Goal: Information Seeking & Learning: Learn about a topic

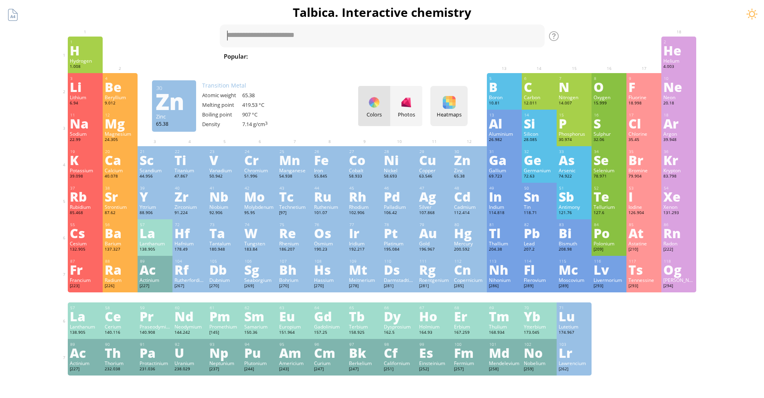
click at [456, 110] on div "Heatmaps Heatmaps Normal mode Melting point Boiling point Density Atomic weight…" at bounding box center [448, 106] width 37 height 40
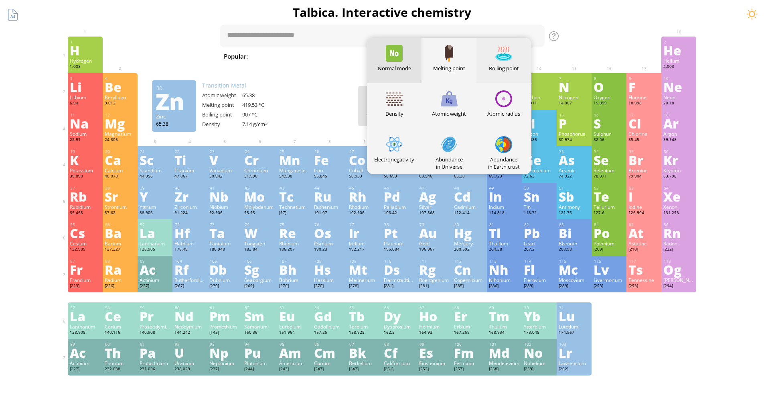
click at [509, 65] on div "Boiling point" at bounding box center [504, 68] width 55 height 7
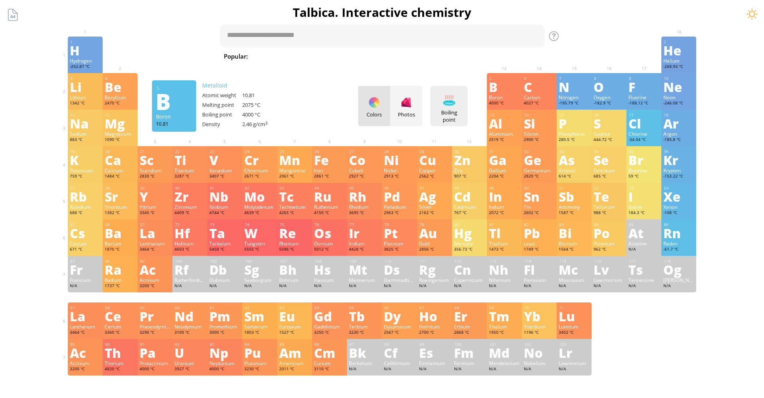
click at [463, 102] on div "Boiling point Heatmaps Normal mode Melting point Boiling point Density Atomic w…" at bounding box center [448, 106] width 37 height 40
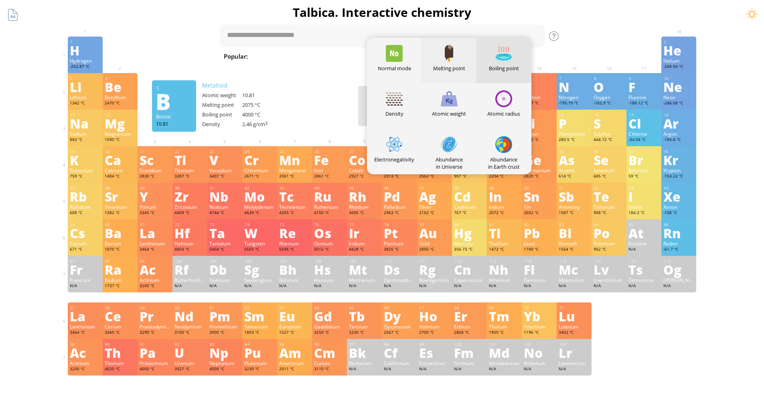
click at [447, 63] on div "Melting point" at bounding box center [449, 60] width 55 height 45
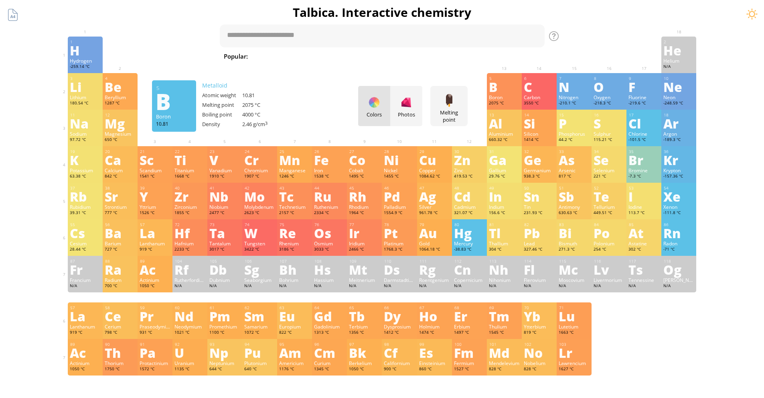
click at [445, 75] on div at bounding box center [434, 79] width 35 height 12
click at [449, 75] on div at bounding box center [434, 79] width 35 height 12
click at [445, 89] on div "Melting point Heatmaps Normal mode Melting point Boiling point Density Atomic w…" at bounding box center [448, 106] width 37 height 40
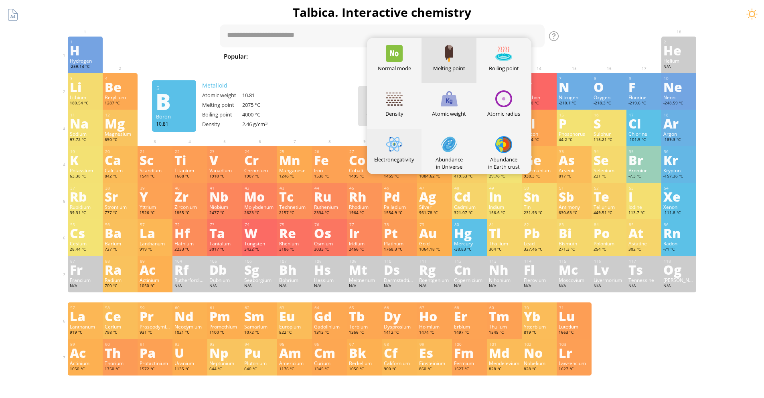
click at [411, 139] on div "Electronegativity" at bounding box center [394, 151] width 55 height 45
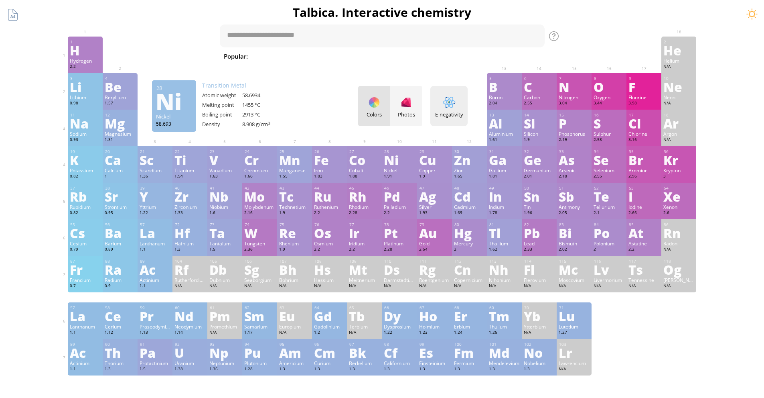
click at [449, 108] on div at bounding box center [449, 102] width 13 height 13
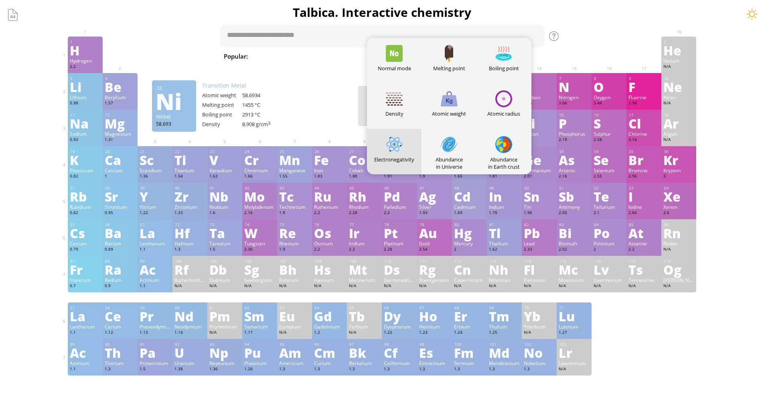
click at [289, 81] on div at bounding box center [294, 79] width 31 height 6
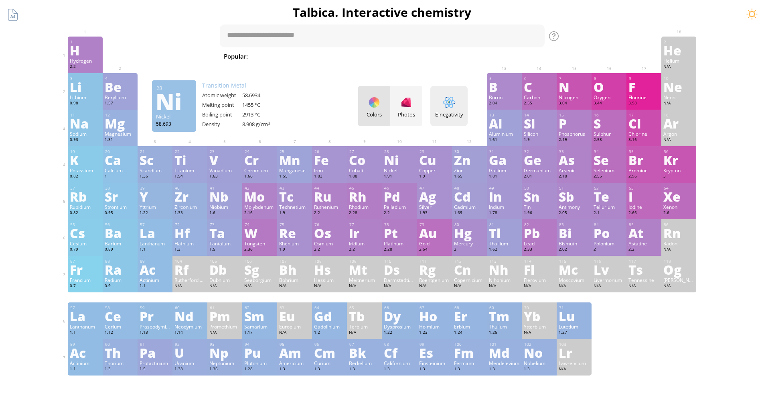
click at [437, 110] on div "E-negativity Heatmaps Normal mode Melting point Boiling point Density Atomic we…" at bounding box center [448, 106] width 37 height 40
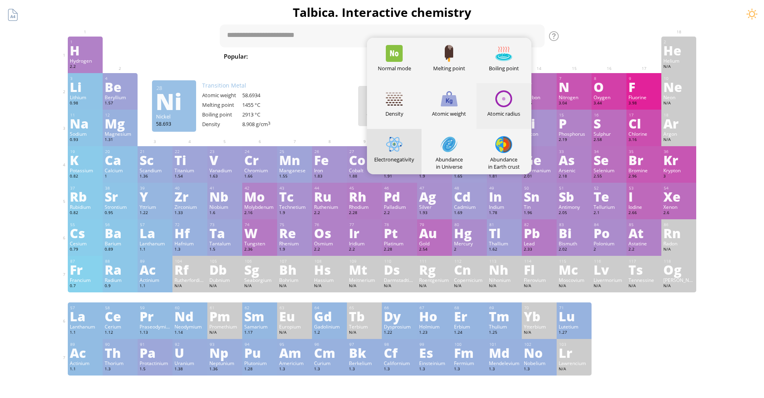
click at [509, 101] on div at bounding box center [503, 98] width 17 height 17
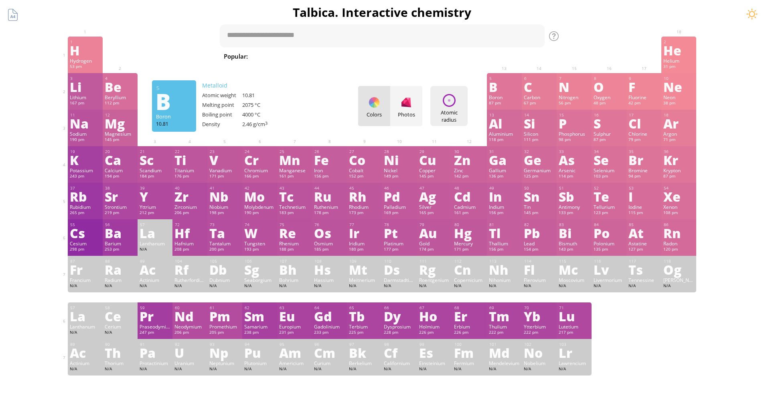
click at [456, 102] on div at bounding box center [449, 100] width 13 height 13
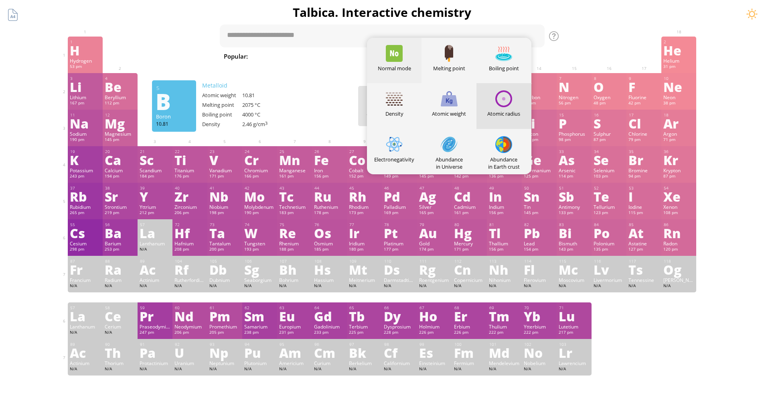
click at [399, 63] on div "Normal mode" at bounding box center [394, 60] width 55 height 45
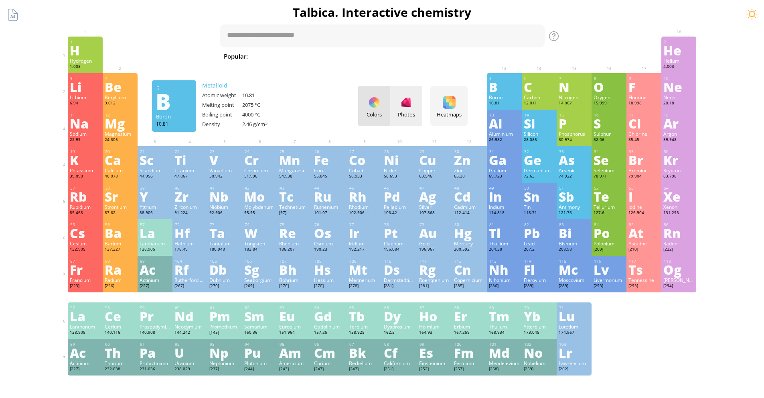
click at [413, 101] on div at bounding box center [406, 102] width 13 height 13
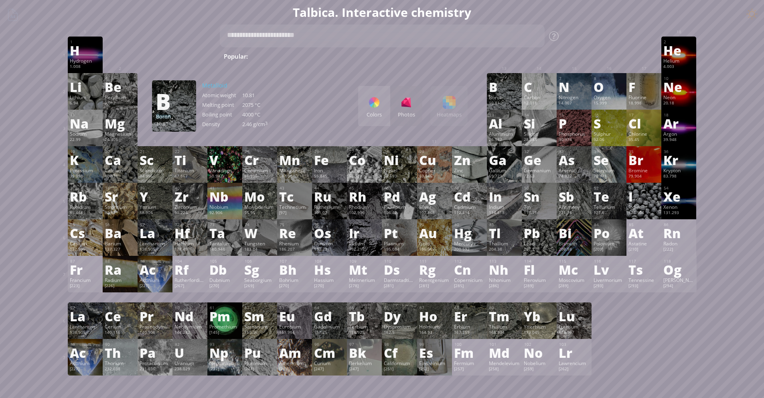
click at [386, 99] on div "Colors" at bounding box center [374, 106] width 32 height 40
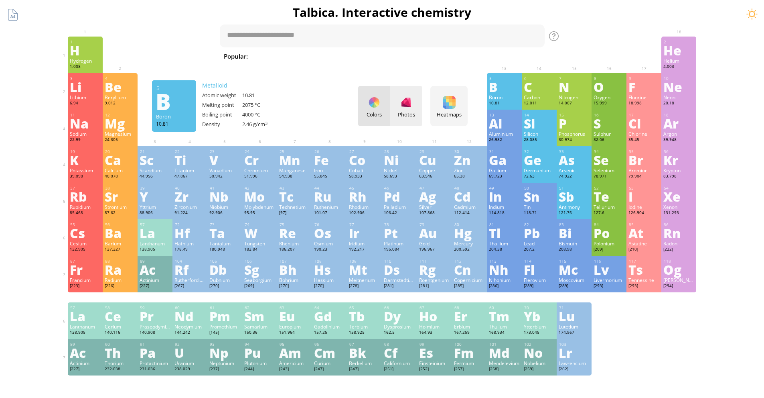
click at [413, 107] on div at bounding box center [406, 102] width 13 height 13
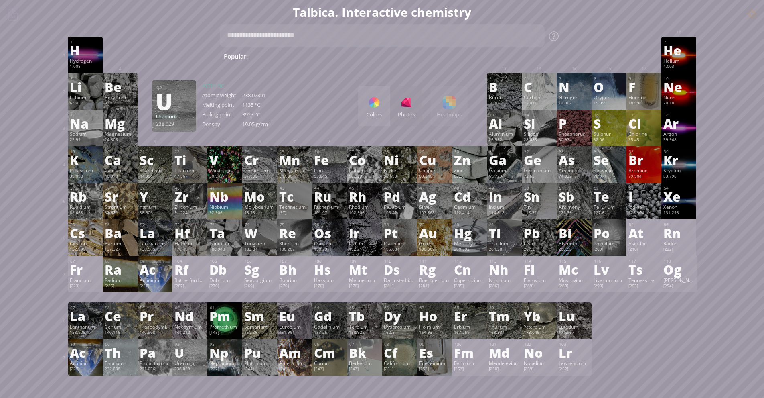
click at [189, 348] on div "U" at bounding box center [189, 352] width 31 height 13
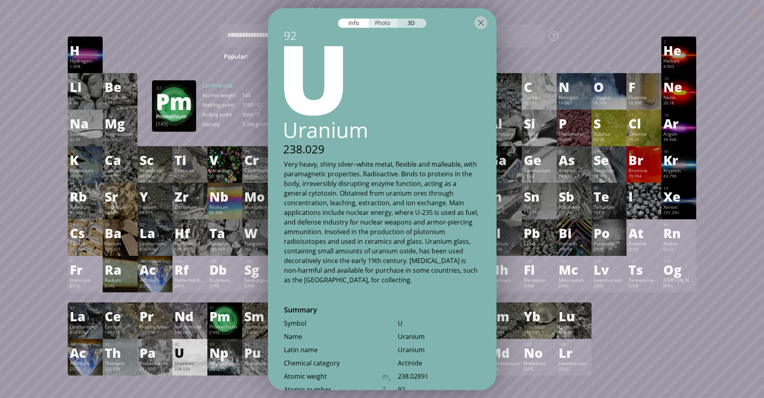
click at [389, 23] on div "Photo" at bounding box center [383, 22] width 29 height 9
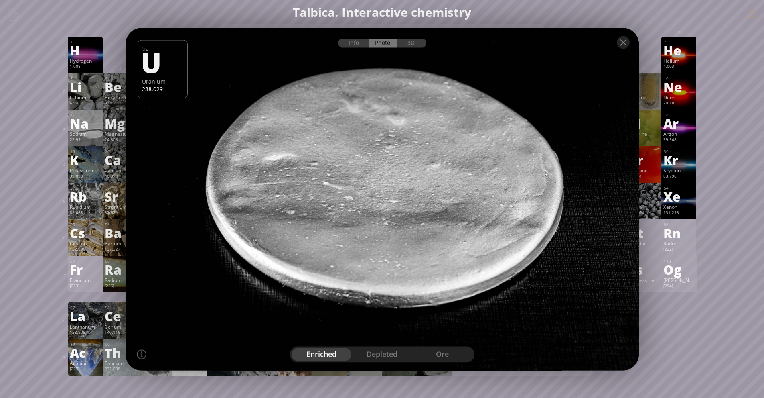
click at [381, 354] on div "depleted" at bounding box center [382, 353] width 61 height 13
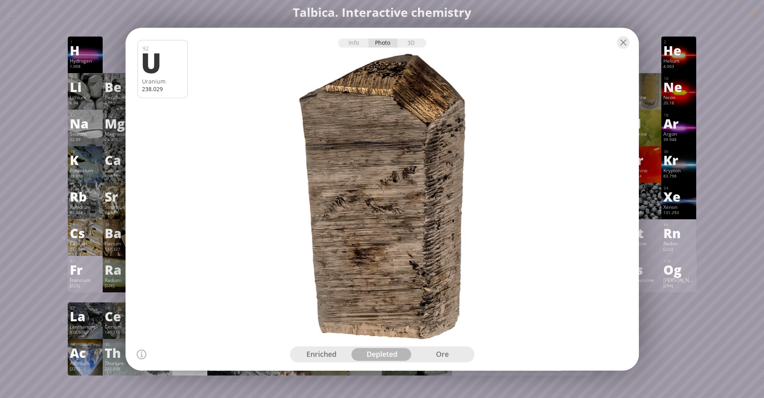
click at [436, 354] on div "ore" at bounding box center [442, 353] width 61 height 13
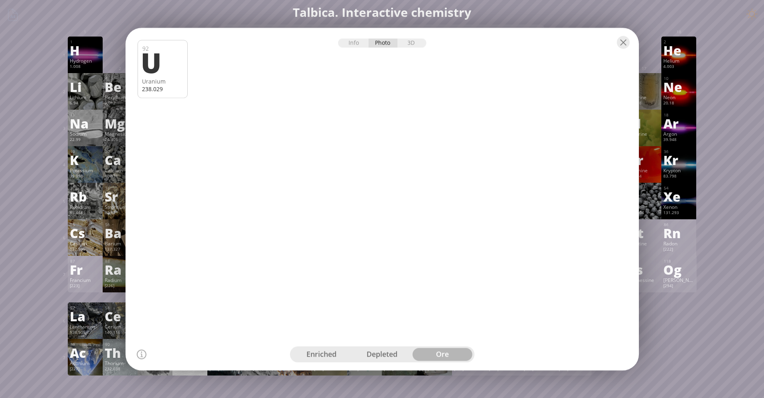
click at [319, 355] on div "enriched" at bounding box center [322, 353] width 61 height 13
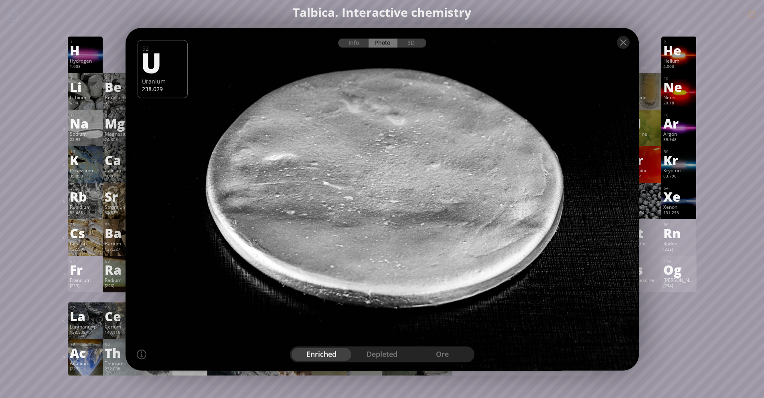
click at [668, 258] on div "118 [PERSON_NAME] [294] −1, +1, +2, +4, +6 −1, +1, +2, +4, +6 N/A N/A N/A [Rn]7…" at bounding box center [678, 274] width 35 height 37
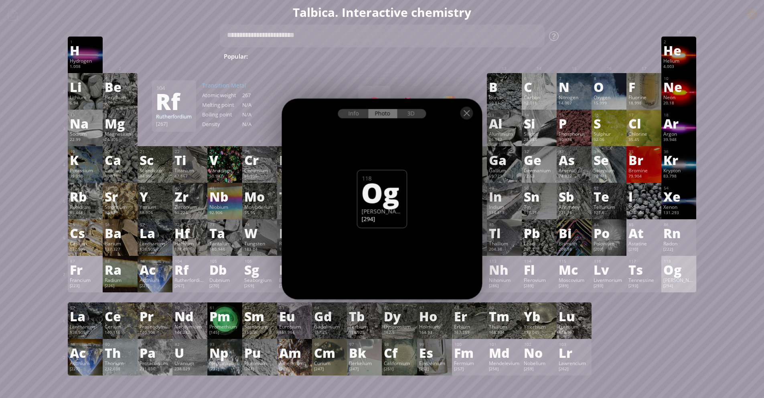
click at [85, 273] on div "Fr" at bounding box center [85, 269] width 31 height 13
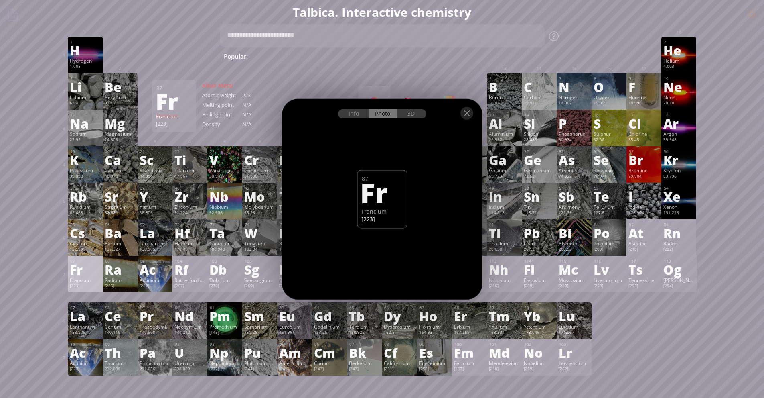
click at [85, 271] on div "Fr" at bounding box center [85, 269] width 31 height 13
click at [131, 269] on div "Ra" at bounding box center [120, 269] width 31 height 13
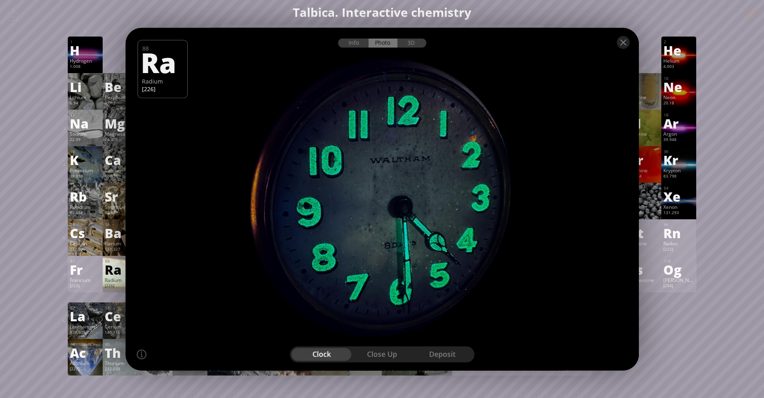
click at [89, 316] on div "La" at bounding box center [85, 315] width 31 height 13
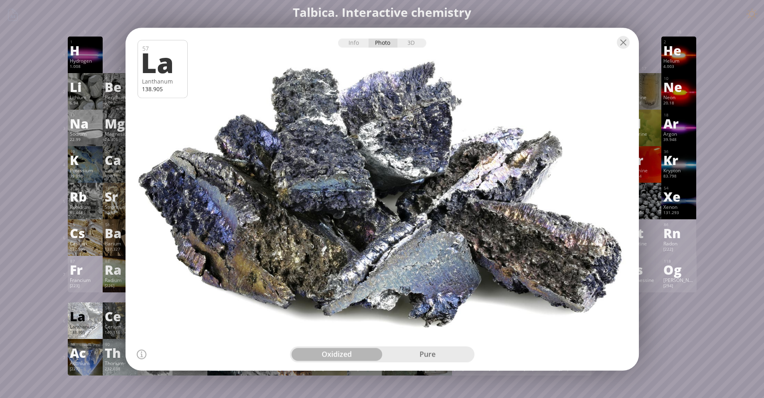
click at [117, 282] on div "88 Ra Radium [226] +2 +2 700 °C 1737 °C 5 g/cm 3 [Rn]7s 2" at bounding box center [120, 274] width 35 height 37
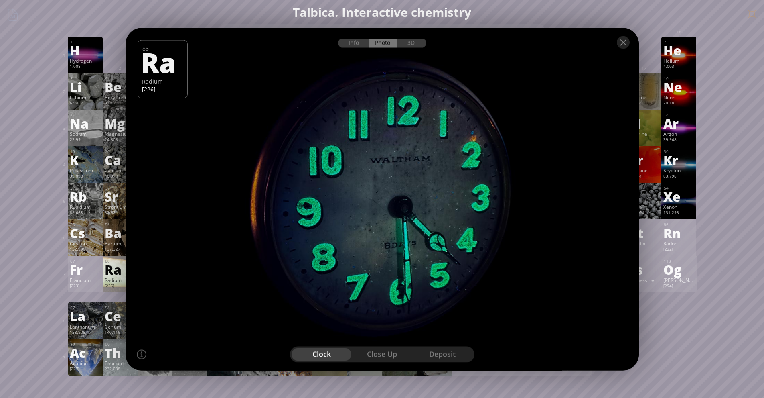
click at [379, 355] on div "close up" at bounding box center [382, 353] width 61 height 13
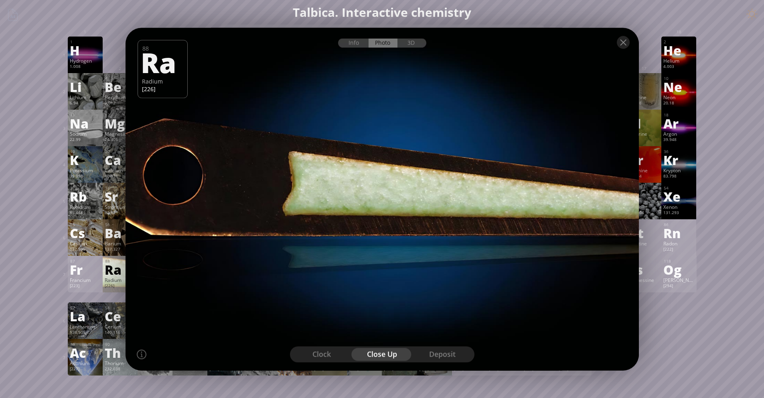
click at [435, 355] on div "deposit" at bounding box center [442, 353] width 61 height 13
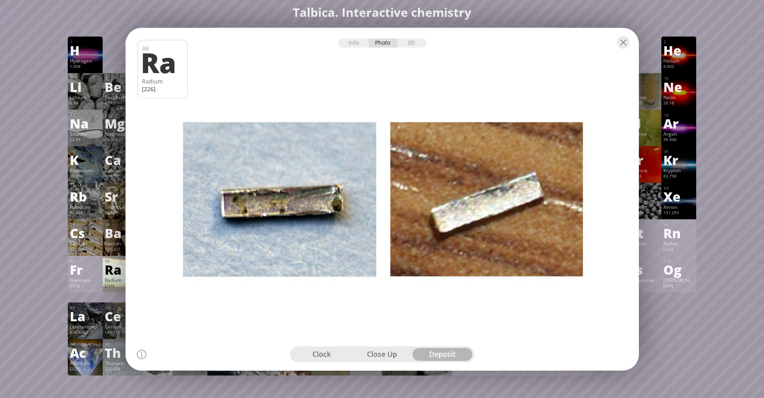
click at [318, 350] on div "clock" at bounding box center [322, 353] width 61 height 13
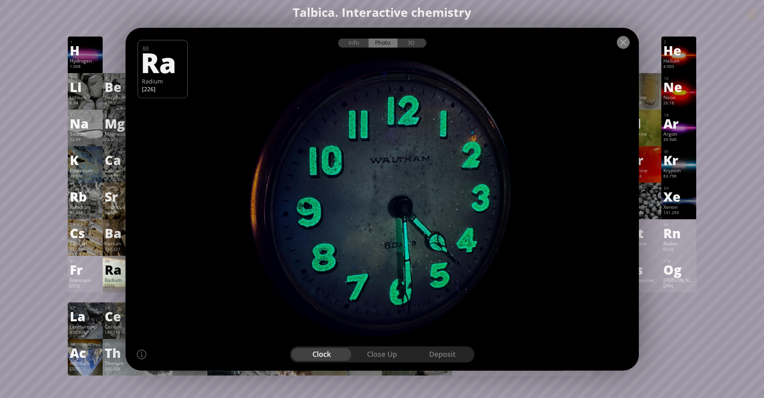
drag, startPoint x: 619, startPoint y: 45, endPoint x: 623, endPoint y: 44, distance: 4.2
click at [621, 45] on div at bounding box center [623, 42] width 13 height 13
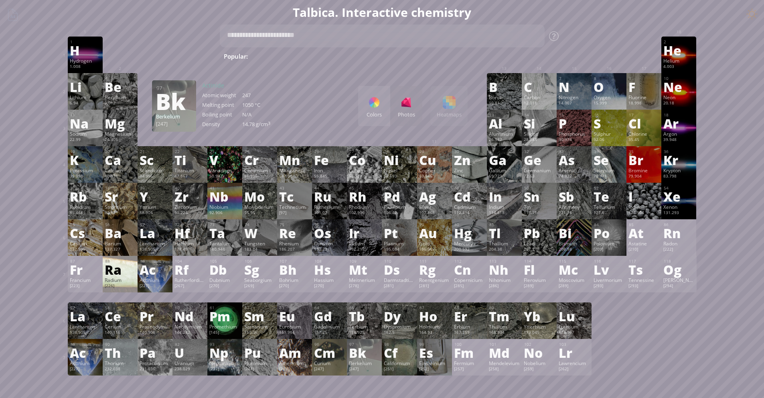
click at [623, 44] on body "Periodic Table of Elements 35 Br Bromine 79.904 56 Ba Barium 137.327 Summary Mo…" at bounding box center [382, 340] width 764 height 680
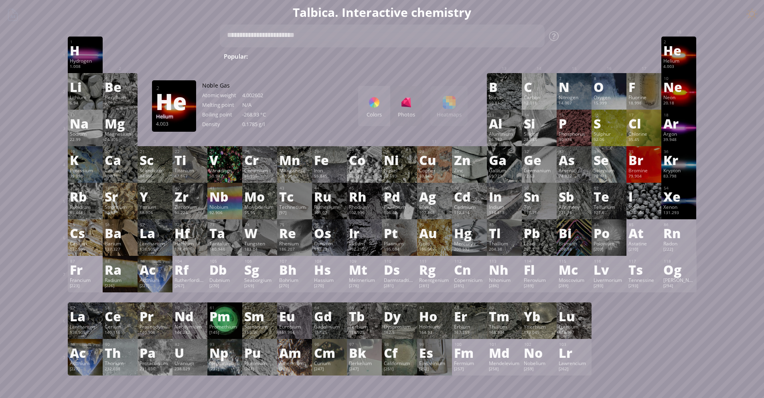
click at [748, 13] on div "Summary Molecular formula Molecular weight Exact mass Monoisotopic mass Classif…" at bounding box center [382, 340] width 764 height 680
click at [756, 14] on div "Summary Molecular formula Molecular weight Exact mass Monoisotopic mass Classif…" at bounding box center [382, 340] width 764 height 680
click at [602, 19] on h1 "Talbica. Interactive chemistry" at bounding box center [382, 12] width 642 height 16
